Goal: Task Accomplishment & Management: Manage account settings

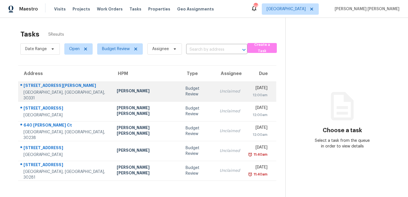
scroll to position [18, 0]
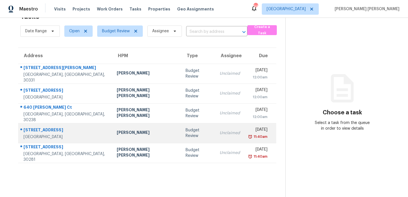
click at [137, 136] on div "Samuel Vetrik" at bounding box center [147, 133] width 60 height 7
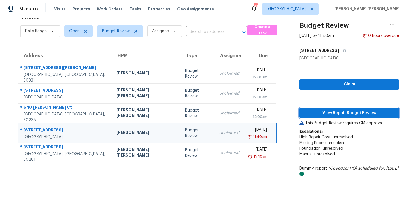
click at [331, 113] on span "View Repair Budget Review" at bounding box center [349, 113] width 90 height 7
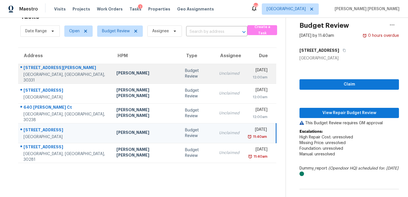
click at [127, 81] on td "Tim Godfrey" at bounding box center [146, 74] width 69 height 20
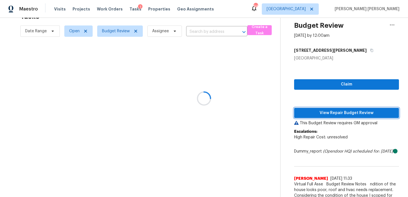
click at [326, 115] on span "View Repair Budget Review" at bounding box center [347, 113] width 96 height 7
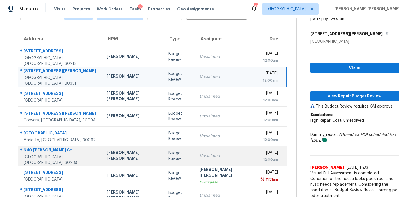
scroll to position [48, 0]
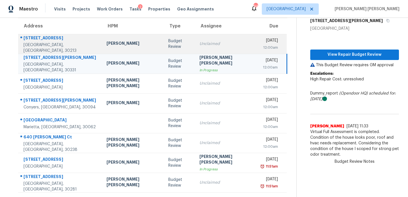
click at [129, 42] on td "Jaydon Entrekin" at bounding box center [133, 44] width 62 height 20
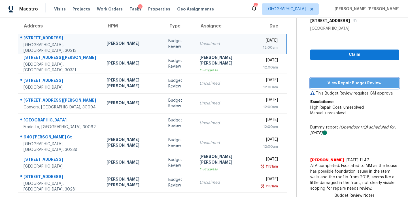
click at [330, 84] on span "View Repair Budget Review" at bounding box center [355, 83] width 80 height 7
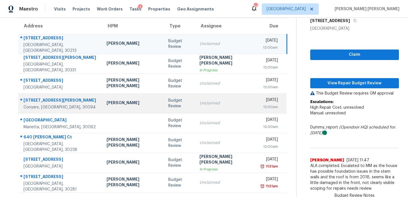
click at [121, 104] on div "Ryan Fogarty" at bounding box center [133, 103] width 53 height 7
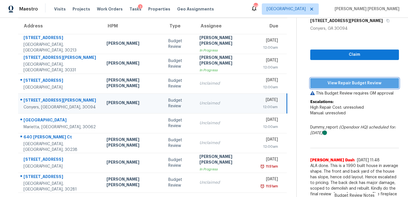
click at [338, 82] on span "View Repair Budget Review" at bounding box center [355, 83] width 80 height 7
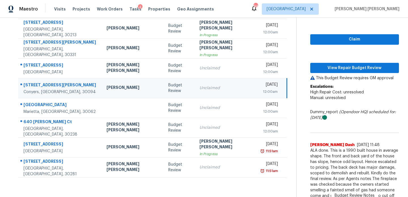
scroll to position [64, 0]
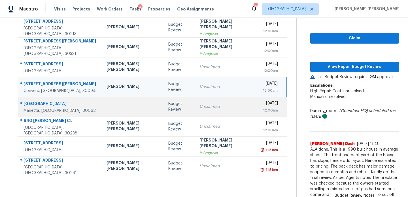
click at [113, 114] on td at bounding box center [133, 107] width 62 height 20
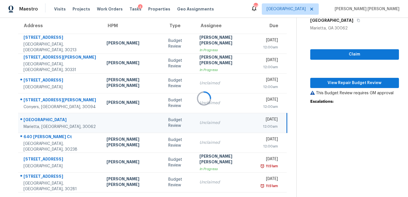
scroll to position [48, 0]
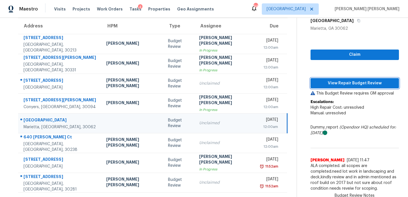
click at [330, 81] on span "View Repair Budget Review" at bounding box center [354, 83] width 79 height 7
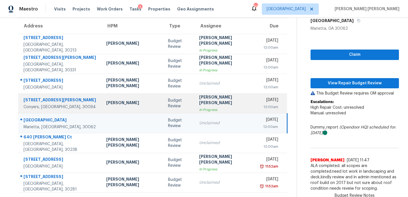
scroll to position [1, 0]
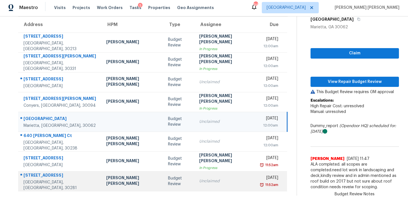
click at [126, 187] on div "[PERSON_NAME] [PERSON_NAME]" at bounding box center [132, 181] width 53 height 13
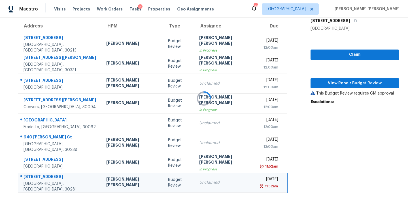
scroll to position [0, 0]
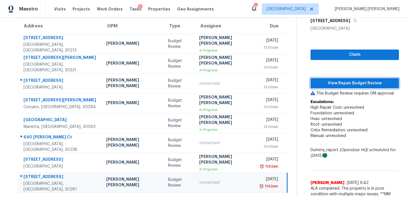
click at [343, 85] on span "View Repair Budget Review" at bounding box center [354, 83] width 79 height 7
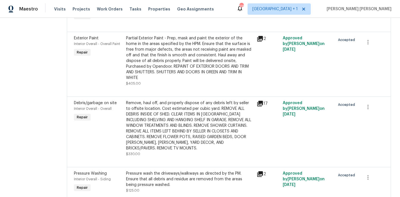
scroll to position [167, 0]
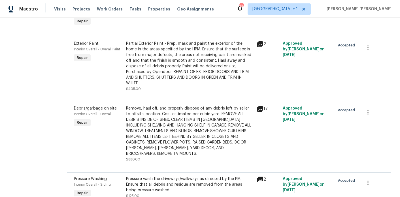
click at [202, 117] on div "Remove, haul off, and properly dispose of any debris left by seller to offsite …" at bounding box center [189, 131] width 127 height 51
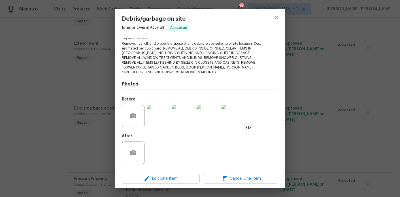
scroll to position [64, 0]
click at [160, 113] on img at bounding box center [158, 115] width 23 height 23
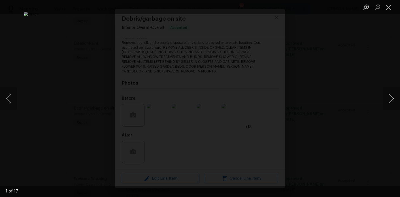
click at [394, 101] on button "Next image" at bounding box center [391, 98] width 17 height 23
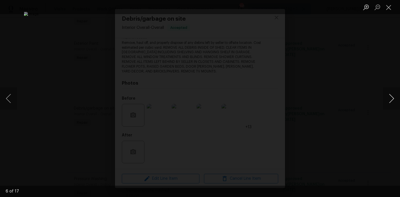
click at [394, 101] on button "Next image" at bounding box center [391, 98] width 17 height 23
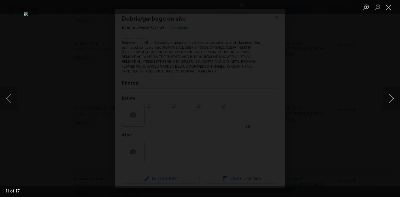
click at [394, 101] on button "Next image" at bounding box center [391, 98] width 17 height 23
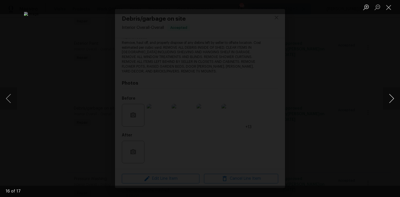
click at [394, 100] on button "Next image" at bounding box center [391, 98] width 17 height 23
click at [392, 8] on button "Close lightbox" at bounding box center [388, 7] width 11 height 10
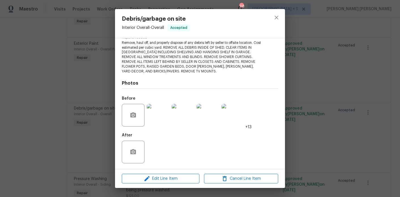
click at [337, 59] on div "Debris/garbage on site Interior Overall - Overall Accepted Vendor Titan Buildin…" at bounding box center [200, 98] width 400 height 197
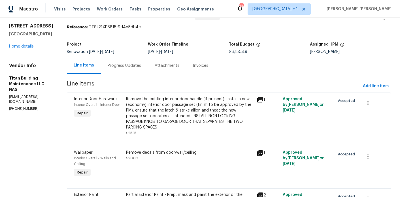
scroll to position [0, 0]
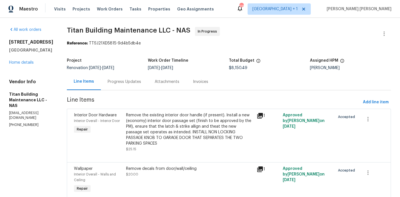
click at [112, 83] on div "Progress Updates" at bounding box center [124, 82] width 33 height 6
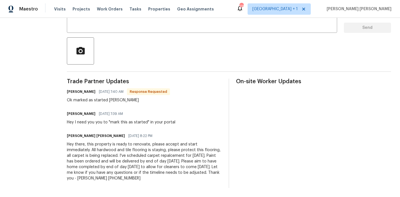
scroll to position [113, 0]
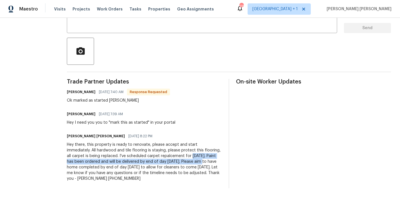
drag, startPoint x: 158, startPoint y: 162, endPoint x: 149, endPoint y: 154, distance: 11.7
click at [149, 154] on div "Hey there, this property is ready to renovate, please accept and start immediat…" at bounding box center [144, 162] width 155 height 40
drag, startPoint x: 149, startPoint y: 154, endPoint x: 155, endPoint y: 163, distance: 10.8
click at [155, 163] on div "Hey there, this property is ready to renovate, please accept and start immediat…" at bounding box center [144, 162] width 155 height 40
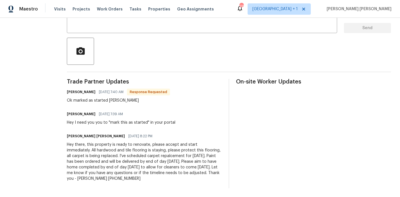
click at [162, 167] on div "Hey there, this property is ready to renovate, please accept and start immediat…" at bounding box center [144, 162] width 155 height 40
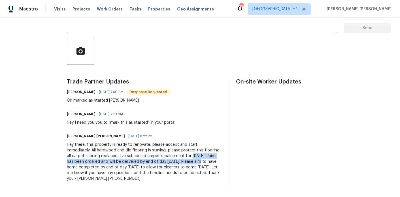
drag, startPoint x: 157, startPoint y: 161, endPoint x: 150, endPoint y: 156, distance: 8.7
click at [150, 156] on div "Hey there, this property is ready to renovate, please accept and start immediat…" at bounding box center [144, 162] width 155 height 40
drag, startPoint x: 150, startPoint y: 156, endPoint x: 158, endPoint y: 162, distance: 9.9
click at [158, 162] on div "Hey there, this property is ready to renovate, please accept and start immediat…" at bounding box center [144, 162] width 155 height 40
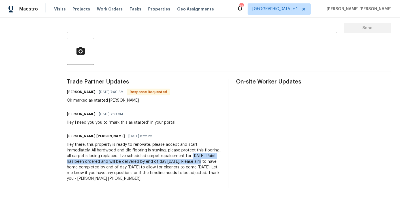
click at [158, 162] on div "Hey there, this property is ready to renovate, please accept and start immediat…" at bounding box center [144, 162] width 155 height 40
drag, startPoint x: 158, startPoint y: 161, endPoint x: 151, endPoint y: 157, distance: 8.2
click at [151, 157] on div "Hey there, this property is ready to renovate, please accept and start immediat…" at bounding box center [144, 162] width 155 height 40
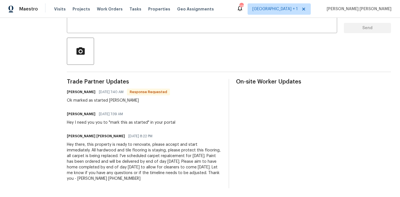
scroll to position [114, 0]
drag, startPoint x: 78, startPoint y: 154, endPoint x: 105, endPoint y: 154, distance: 27.5
click at [105, 154] on div "Hey there, this property is ready to renovate, please accept and start immediat…" at bounding box center [144, 162] width 155 height 40
click at [105, 155] on div "Hey there, this property is ready to renovate, please accept and start immediat…" at bounding box center [144, 162] width 155 height 40
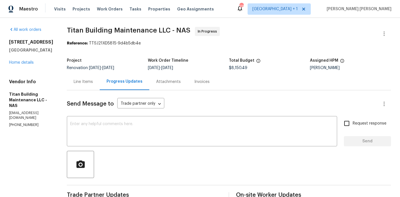
click at [74, 84] on div "Line Items" at bounding box center [83, 82] width 19 height 6
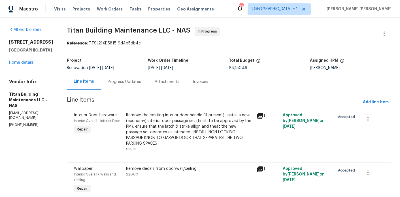
click at [125, 88] on div "Progress Updates" at bounding box center [124, 81] width 47 height 17
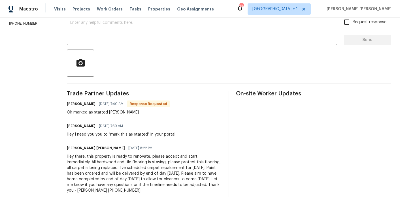
scroll to position [114, 0]
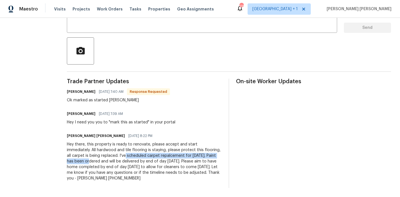
drag, startPoint x: 83, startPoint y: 156, endPoint x: 202, endPoint y: 155, distance: 118.7
click at [202, 155] on div "Hey there, this property is ready to renovate, please accept and start immediat…" at bounding box center [144, 162] width 155 height 40
drag, startPoint x: 203, startPoint y: 156, endPoint x: 107, endPoint y: 155, distance: 95.5
click at [107, 155] on div "Hey there, this property is ready to renovate, please accept and start immediat…" at bounding box center [144, 162] width 155 height 40
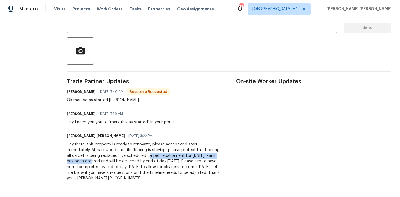
click at [107, 155] on div "Hey there, this property is ready to renovate, please accept and start immediat…" at bounding box center [144, 162] width 155 height 40
drag, startPoint x: 105, startPoint y: 155, endPoint x: 208, endPoint y: 158, distance: 103.2
click at [208, 158] on div "Hey there, this property is ready to renovate, please accept and start immediat…" at bounding box center [144, 162] width 155 height 40
click at [202, 157] on div "Hey there, this property is ready to renovate, please accept and start immediat…" at bounding box center [144, 162] width 155 height 40
drag, startPoint x: 203, startPoint y: 157, endPoint x: 106, endPoint y: 156, distance: 97.2
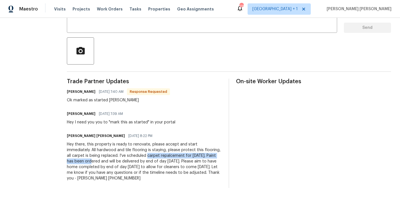
click at [106, 156] on div "Hey there, this property is ready to renovate, please accept and start immediat…" at bounding box center [144, 162] width 155 height 40
drag, startPoint x: 120, startPoint y: 154, endPoint x: 203, endPoint y: 154, distance: 83.6
click at [203, 154] on div "Hey there, this property is ready to renovate, please accept and start immediat…" at bounding box center [144, 162] width 155 height 40
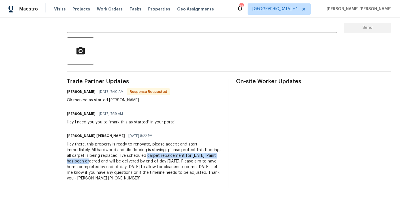
drag, startPoint x: 202, startPoint y: 155, endPoint x: 106, endPoint y: 154, distance: 96.3
click at [106, 154] on div "Hey there, this property is ready to renovate, please accept and start immediat…" at bounding box center [144, 162] width 155 height 40
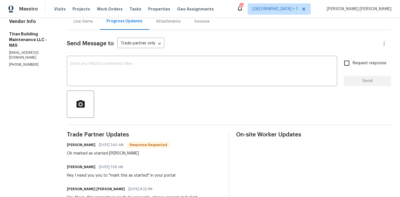
scroll to position [0, 0]
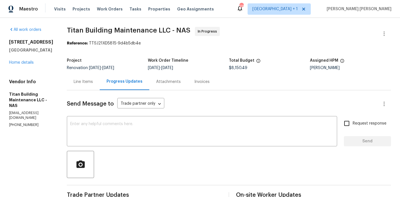
click at [76, 86] on div "Line Items" at bounding box center [83, 81] width 33 height 17
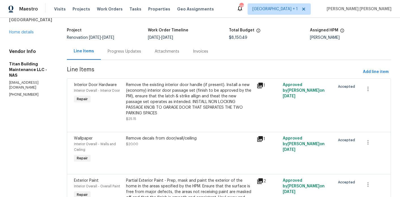
scroll to position [34, 0]
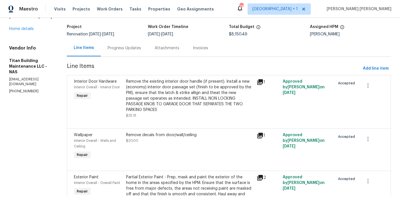
click at [19, 31] on div "1514 Oak Dr Murfreesboro, TN 37128 Home details" at bounding box center [31, 19] width 44 height 26
click at [18, 31] on link "Home details" at bounding box center [21, 29] width 25 height 4
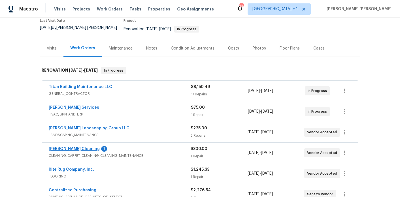
scroll to position [53, 0]
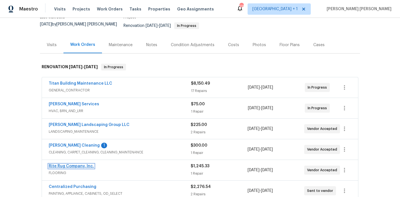
click at [71, 164] on link "Rite Rug Company, Inc." at bounding box center [71, 166] width 45 height 4
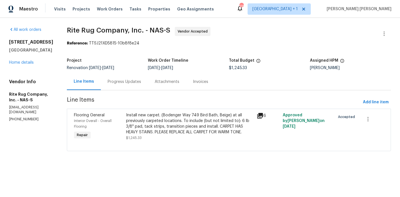
click at [137, 83] on div "Progress Updates" at bounding box center [124, 82] width 33 height 6
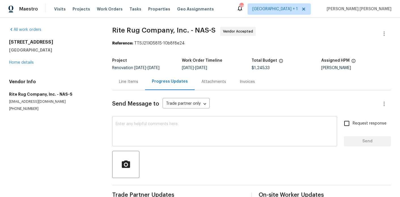
click at [136, 126] on textarea at bounding box center [225, 132] width 218 height 20
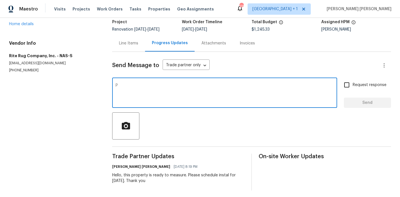
scroll to position [41, 0]
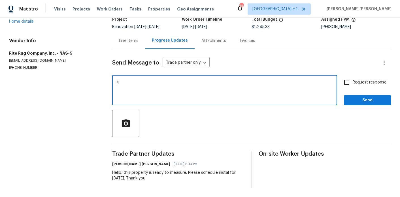
type textarea "P"
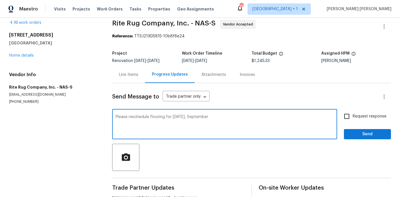
scroll to position [7, 0]
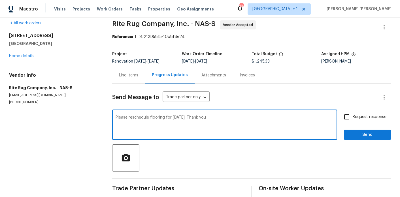
type textarea "Please reschedule flooring for Thursday, September 18th. Thank you"
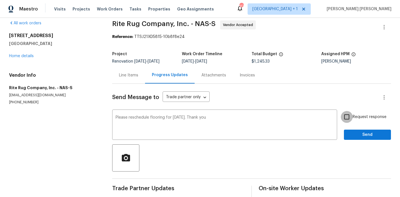
click at [350, 117] on input "Request response" at bounding box center [347, 117] width 12 height 12
checkbox input "true"
click at [354, 132] on span "Send" at bounding box center [367, 134] width 38 height 7
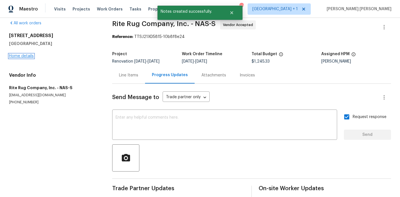
click at [20, 56] on link "Home details" at bounding box center [21, 56] width 25 height 4
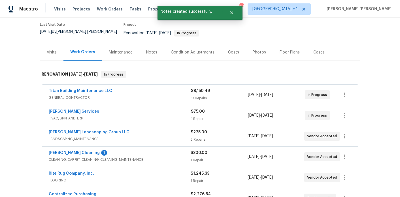
scroll to position [62, 0]
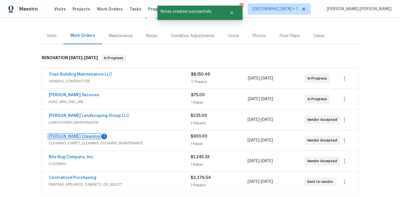
click at [69, 135] on link "[PERSON_NAME] Cleaning" at bounding box center [74, 137] width 51 height 4
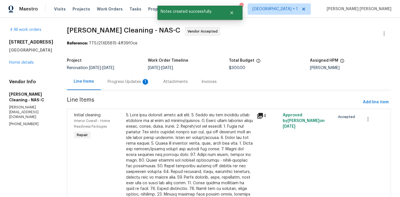
click at [141, 80] on div "Progress Updates 1" at bounding box center [129, 82] width 42 height 6
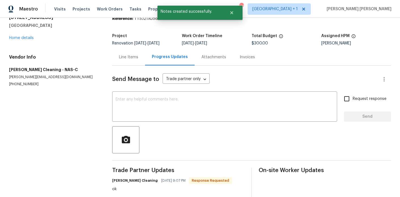
scroll to position [51, 0]
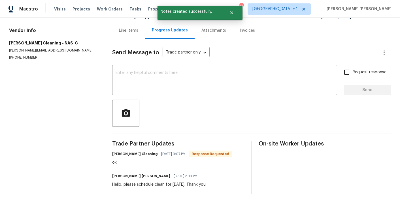
click at [141, 99] on div "Send Message to Trade partner only Trade partner only ​ x ​ Request response Se…" at bounding box center [251, 116] width 279 height 155
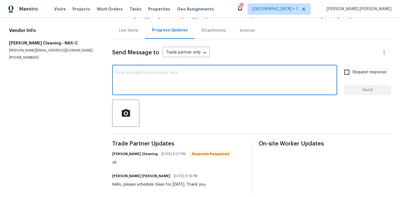
click at [143, 80] on textarea at bounding box center [225, 81] width 218 height 20
click at [190, 73] on textarea "Please push final clean for Monday, Septmebre 22nd. Thank you" at bounding box center [225, 81] width 218 height 20
click at [278, 86] on textarea "Please push final clean for Monday, September 22nd. Thank you" at bounding box center [225, 81] width 218 height 20
type textarea "Please push final clean for Monday, September 22nd. Thank you"
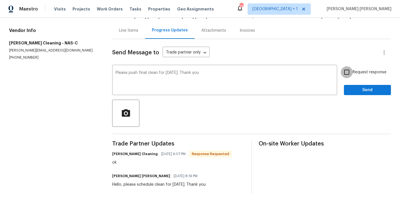
click at [346, 73] on input "Request response" at bounding box center [347, 72] width 12 height 12
checkbox input "true"
click at [351, 88] on span "Send" at bounding box center [367, 90] width 38 height 7
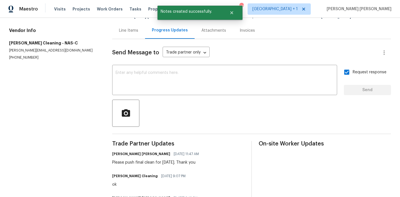
scroll to position [32, 0]
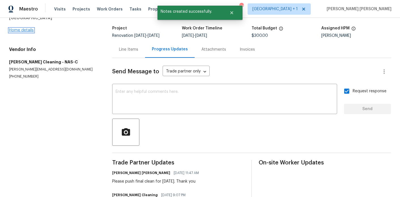
click at [26, 30] on link "Home details" at bounding box center [21, 30] width 25 height 4
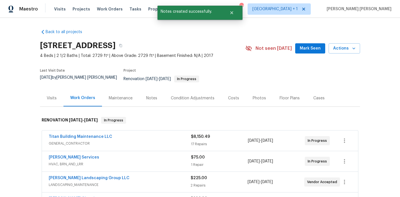
click at [156, 96] on div "Notes" at bounding box center [151, 98] width 25 height 17
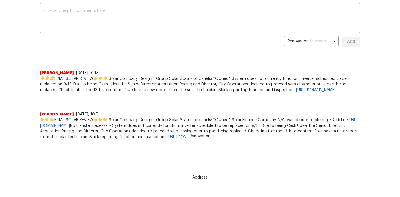
scroll to position [19, 0]
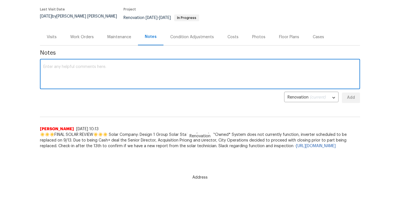
click at [127, 70] on textarea at bounding box center [199, 75] width 313 height 20
click at [95, 65] on textarea "GC has requested flooring ot be pushed to Thrusday, Septmebr" at bounding box center [199, 75] width 313 height 20
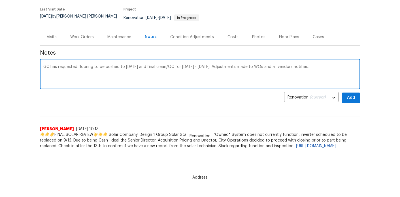
click at [204, 66] on textarea "GC has requested flooring to be pushed to Thursday, September 18th and final cl…" at bounding box center [199, 75] width 313 height 20
type textarea "GC has requested flooring to be pushed to Thursday, September 18th and final cl…"
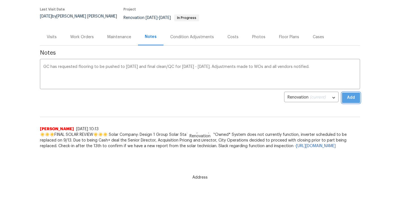
click at [345, 93] on button "Add" at bounding box center [351, 98] width 18 height 10
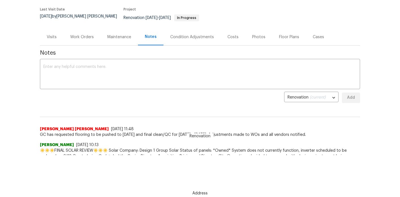
click at [86, 35] on div "Work Orders" at bounding box center [82, 37] width 24 height 6
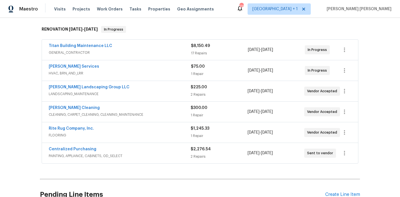
scroll to position [93, 0]
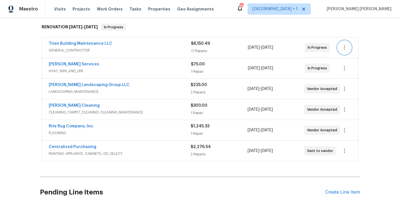
click at [345, 46] on icon "button" at bounding box center [344, 47] width 7 height 7
click at [343, 46] on li "Edit" at bounding box center [365, 43] width 61 height 9
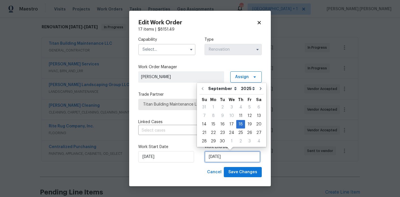
click at [224, 159] on input "9/18/2025" at bounding box center [233, 156] width 56 height 11
click at [245, 127] on div "19" at bounding box center [249, 124] width 9 height 8
type input "[DATE]"
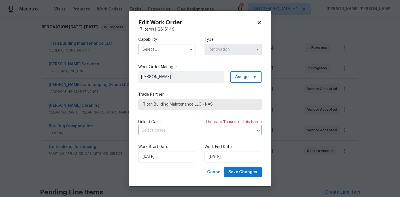
click at [164, 52] on input "text" at bounding box center [166, 49] width 57 height 11
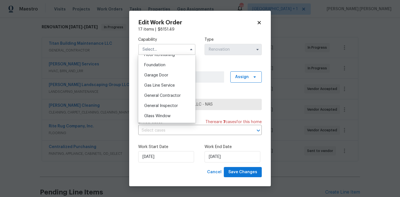
scroll to position [251, 0]
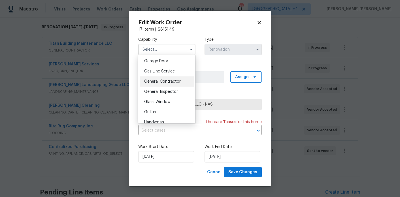
click at [174, 80] on span "General Contractor" at bounding box center [162, 82] width 37 height 4
type input "General Contractor"
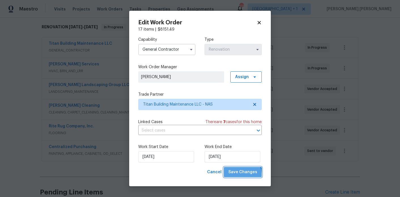
click at [239, 176] on span "Save Changes" at bounding box center [242, 172] width 29 height 7
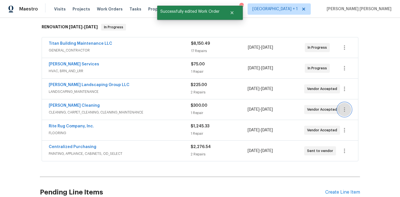
click at [345, 106] on icon "button" at bounding box center [344, 109] width 7 height 7
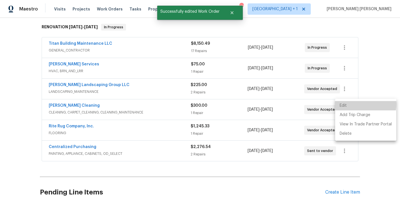
click at [339, 104] on li "Edit" at bounding box center [365, 105] width 61 height 9
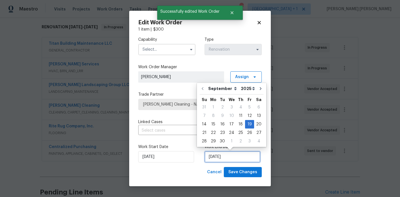
click at [214, 157] on input "[DATE]" at bounding box center [233, 156] width 56 height 11
click at [212, 130] on div "22" at bounding box center [213, 133] width 9 height 8
type input "9/22/2025"
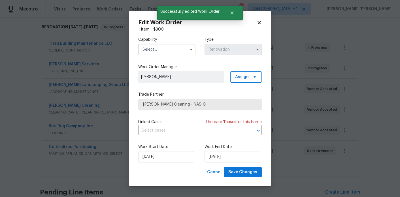
click at [181, 51] on input "text" at bounding box center [166, 49] width 57 height 11
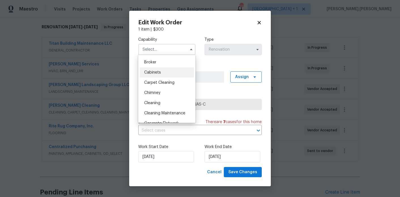
scroll to position [53, 0]
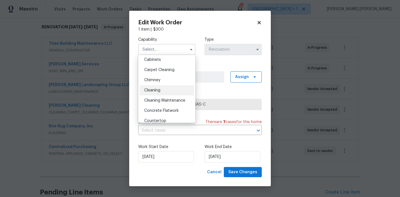
click at [160, 90] on span "Cleaning" at bounding box center [152, 90] width 16 height 4
type input "Cleaning"
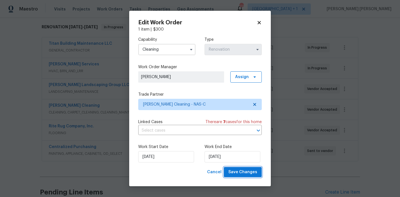
click at [233, 171] on span "Save Changes" at bounding box center [242, 172] width 29 height 7
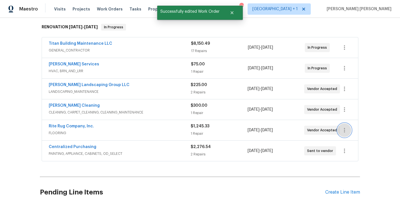
click at [346, 127] on icon "button" at bounding box center [344, 130] width 7 height 7
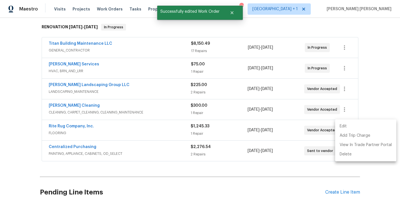
click at [346, 126] on li "Edit" at bounding box center [365, 126] width 61 height 9
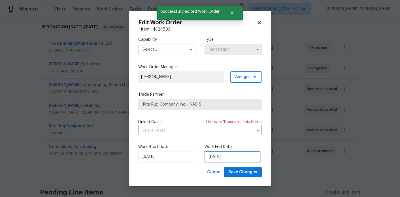
click at [226, 156] on input "9/17/2025" at bounding box center [233, 156] width 56 height 11
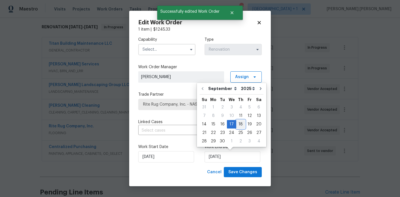
click at [239, 122] on div "18" at bounding box center [240, 124] width 9 height 8
type input "9/18/2025"
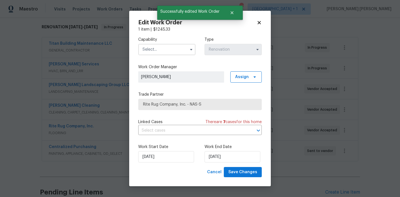
click at [176, 46] on input "text" at bounding box center [166, 49] width 57 height 11
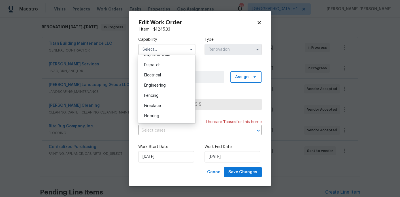
scroll to position [175, 0]
click at [165, 108] on div "Flooring" at bounding box center [167, 106] width 54 height 10
type input "Flooring"
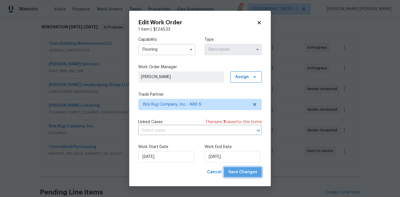
click at [248, 173] on span "Save Changes" at bounding box center [242, 172] width 29 height 7
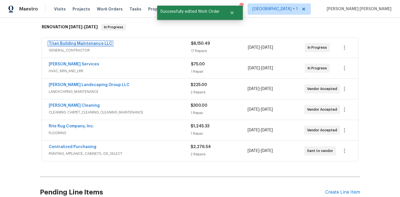
click at [90, 42] on link "Titan Building Maintenance LLC" at bounding box center [80, 44] width 63 height 4
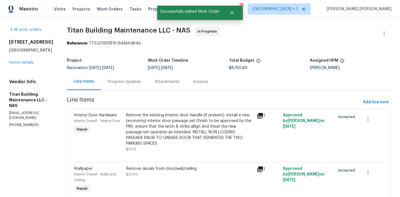
click at [118, 82] on div "Progress Updates" at bounding box center [124, 82] width 33 height 6
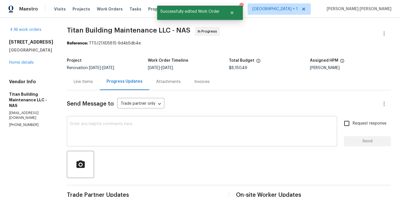
click at [131, 134] on textarea at bounding box center [201, 132] width 263 height 20
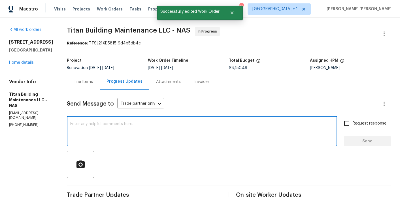
type textarea "A"
type textarea "g"
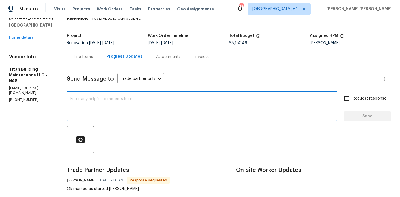
scroll to position [32, 0]
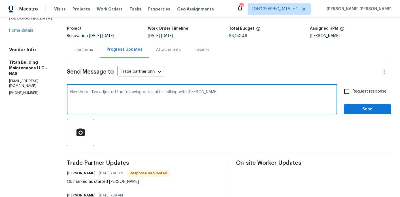
paste textarea "GC has requested flooring to be pushed to Thursday, September 18th and final cl…"
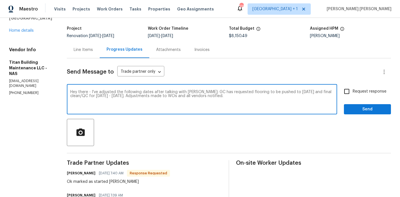
drag, startPoint x: 189, startPoint y: 91, endPoint x: 222, endPoint y: 91, distance: 33.4
click at [222, 91] on textarea "Hey there - I've adjusted the following dates after talking with Scott: GC has …" at bounding box center [201, 100] width 263 height 20
click at [114, 95] on textarea "Hey there - I've adjusted the following dates after talking with Scott: floorin…" at bounding box center [201, 100] width 263 height 20
type textarea "Hey there - I've adjusted the following dates after talking with Scott: floorin…"
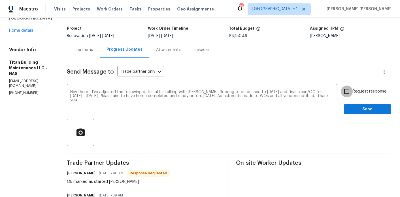
click at [346, 92] on input "Request response" at bounding box center [347, 92] width 12 height 12
checkbox input "true"
click at [356, 110] on span "Send" at bounding box center [367, 109] width 38 height 7
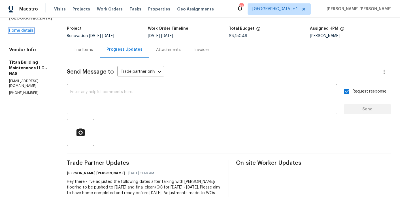
click at [27, 33] on link "Home details" at bounding box center [21, 31] width 25 height 4
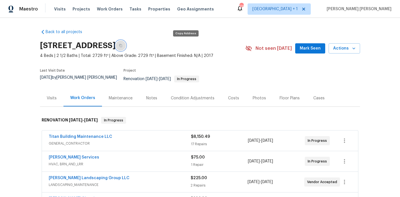
click at [126, 45] on button "button" at bounding box center [121, 46] width 10 height 10
click at [149, 97] on div "Notes" at bounding box center [151, 98] width 11 height 6
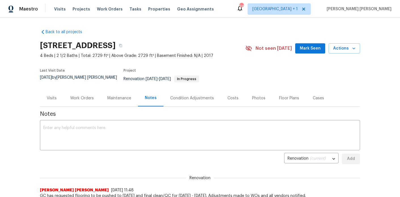
click at [92, 98] on div "Work Orders" at bounding box center [81, 98] width 37 height 17
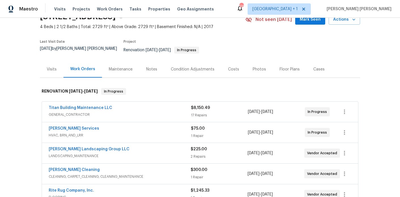
scroll to position [4, 0]
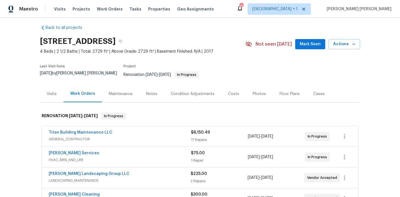
click at [51, 86] on div "Visits" at bounding box center [52, 94] width 24 height 17
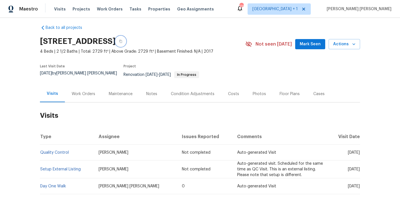
click at [122, 40] on icon "button" at bounding box center [120, 41] width 3 height 3
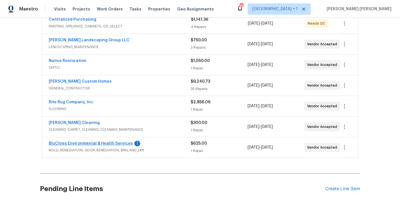
scroll to position [120, 0]
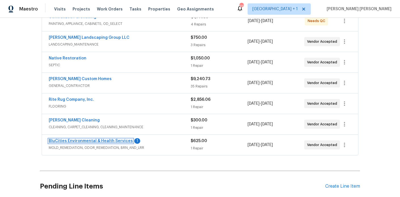
click at [71, 139] on link "BluCities Environmental & Health Services" at bounding box center [91, 141] width 84 height 4
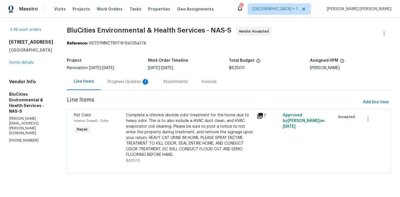
click at [138, 79] on div "Progress Updates 1" at bounding box center [129, 82] width 42 height 6
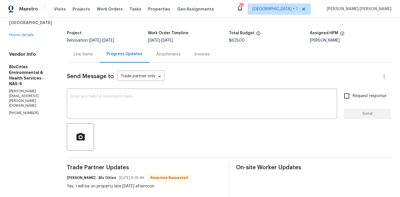
scroll to position [13, 0]
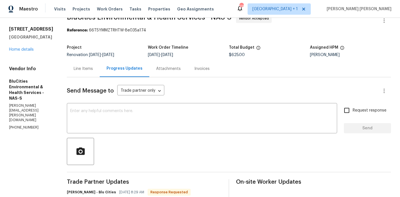
click at [25, 47] on div "[STREET_ADDRESS] Home details" at bounding box center [31, 39] width 44 height 26
click at [25, 49] on link "Home details" at bounding box center [21, 50] width 25 height 4
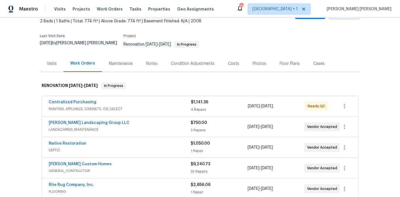
scroll to position [48, 0]
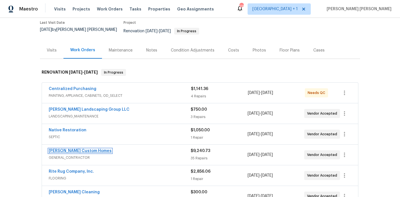
click at [69, 149] on link "[PERSON_NAME] Custom Homes" at bounding box center [80, 151] width 63 height 4
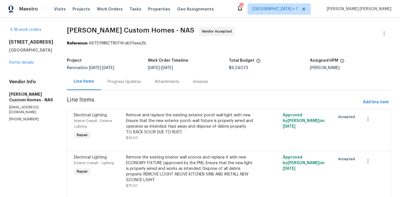
click at [141, 82] on div "Progress Updates" at bounding box center [124, 82] width 33 height 6
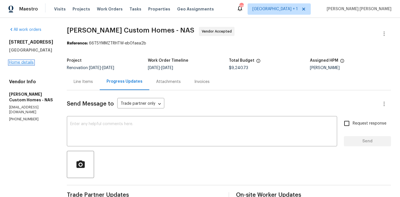
click at [11, 64] on link "Home details" at bounding box center [21, 63] width 25 height 4
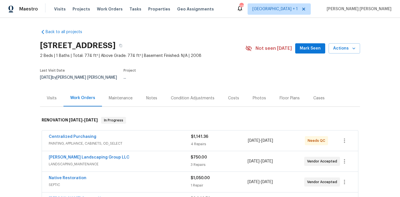
scroll to position [103, 0]
